Goal: Task Accomplishment & Management: Use online tool/utility

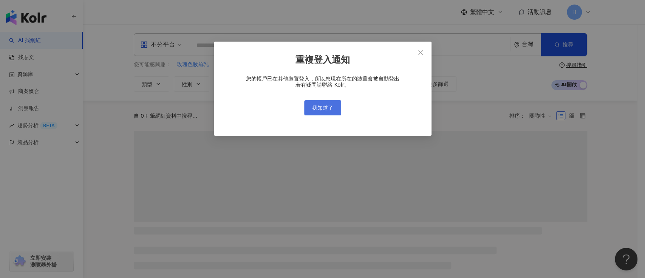
click at [327, 108] on span "我知道了" at bounding box center [322, 108] width 21 height 6
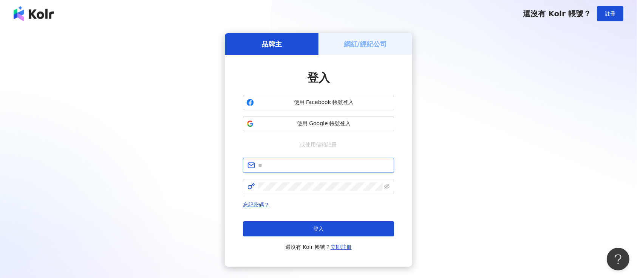
type input "**********"
click at [330, 122] on span "使用 Google 帳號登入" at bounding box center [324, 124] width 134 height 8
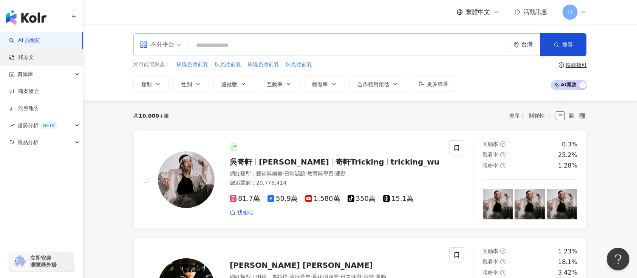
click at [34, 54] on link "找貼文" at bounding box center [21, 58] width 25 height 8
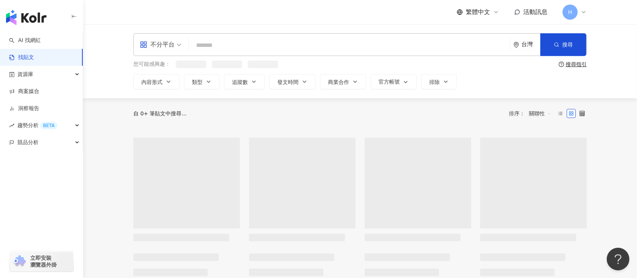
click at [264, 49] on input "search" at bounding box center [349, 45] width 315 height 16
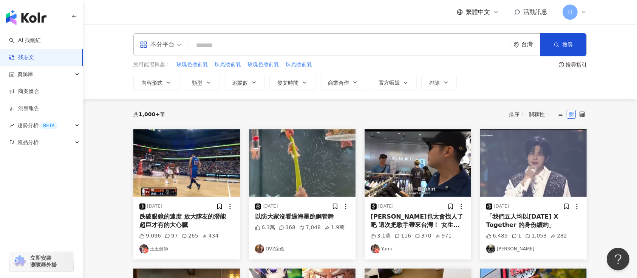
click at [25, 56] on link "找貼文" at bounding box center [21, 58] width 25 height 8
click at [257, 47] on input "search" at bounding box center [349, 45] width 315 height 16
type input "*"
click at [69, 73] on div "資源庫" at bounding box center [41, 74] width 83 height 17
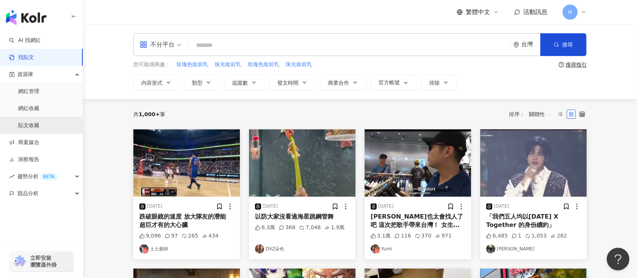
click at [38, 125] on link "貼文收藏" at bounding box center [28, 126] width 21 height 8
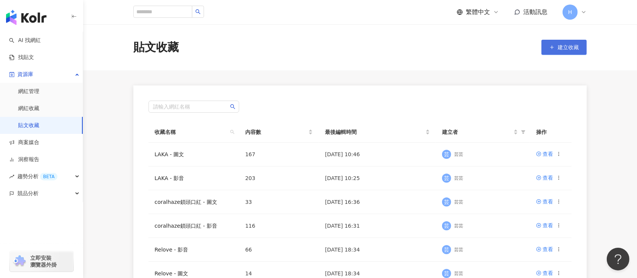
click at [578, 45] on span "建立收藏" at bounding box center [568, 47] width 21 height 6
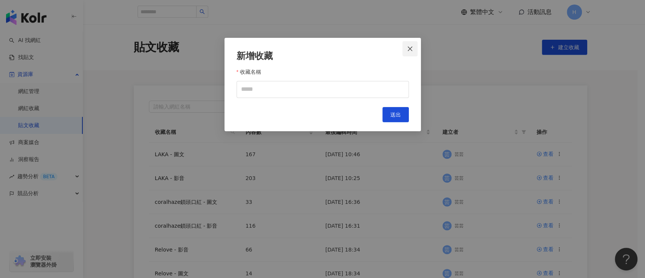
click at [415, 47] on span "Close" at bounding box center [410, 49] width 15 height 6
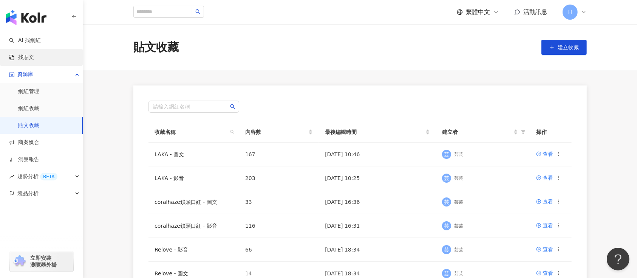
click at [34, 54] on link "找貼文" at bounding box center [21, 58] width 25 height 8
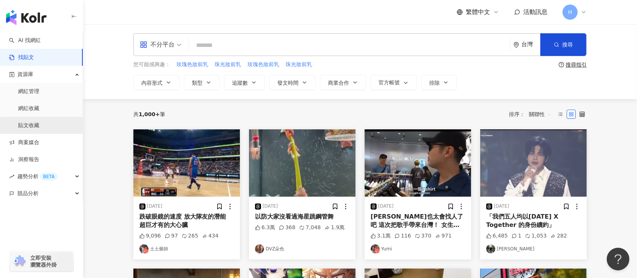
click at [32, 123] on link "貼文收藏" at bounding box center [28, 126] width 21 height 8
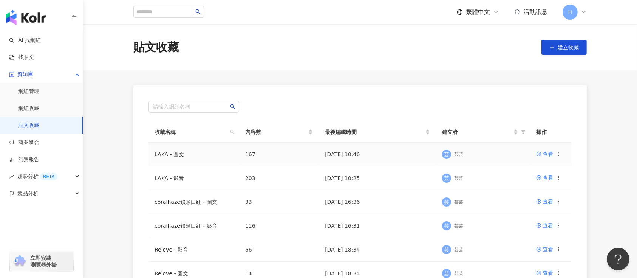
click at [553, 150] on div "查看" at bounding box center [548, 154] width 25 height 8
click at [550, 152] on div "查看" at bounding box center [548, 154] width 11 height 8
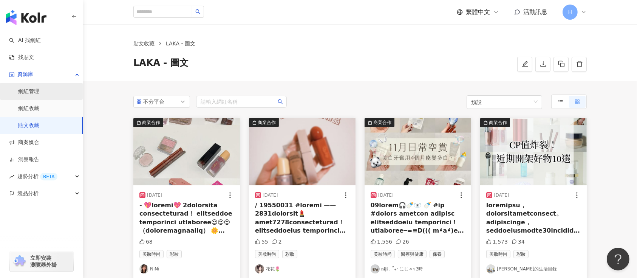
click at [39, 88] on link "網紅管理" at bounding box center [28, 92] width 21 height 8
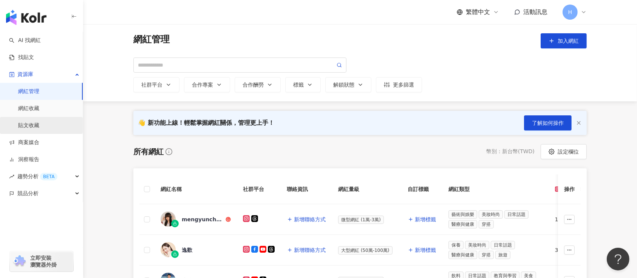
click at [39, 124] on link "貼文收藏" at bounding box center [28, 126] width 21 height 8
